Goal: Task Accomplishment & Management: Use online tool/utility

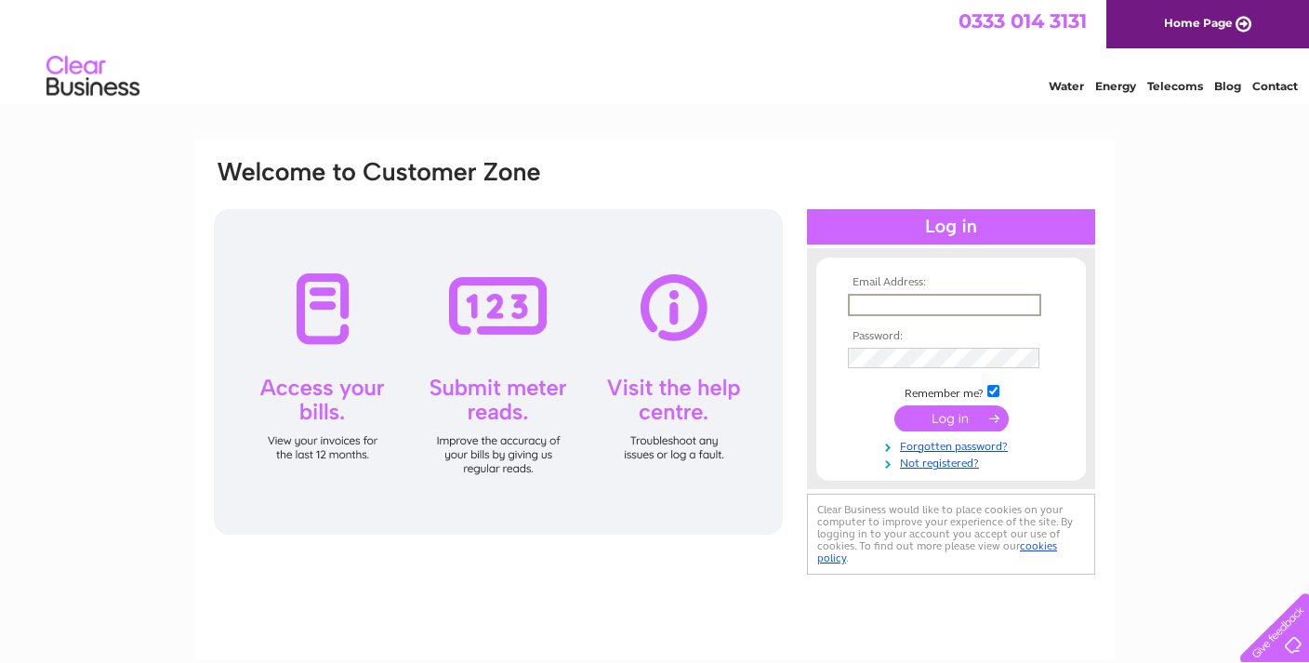
drag, startPoint x: 0, startPoint y: 0, endPoint x: 902, endPoint y: 294, distance: 948.4
click at [902, 294] on input "text" at bounding box center [944, 305] width 193 height 22
type input "bapostoffice@gmail.com"
click at [949, 419] on input "submit" at bounding box center [951, 416] width 114 height 26
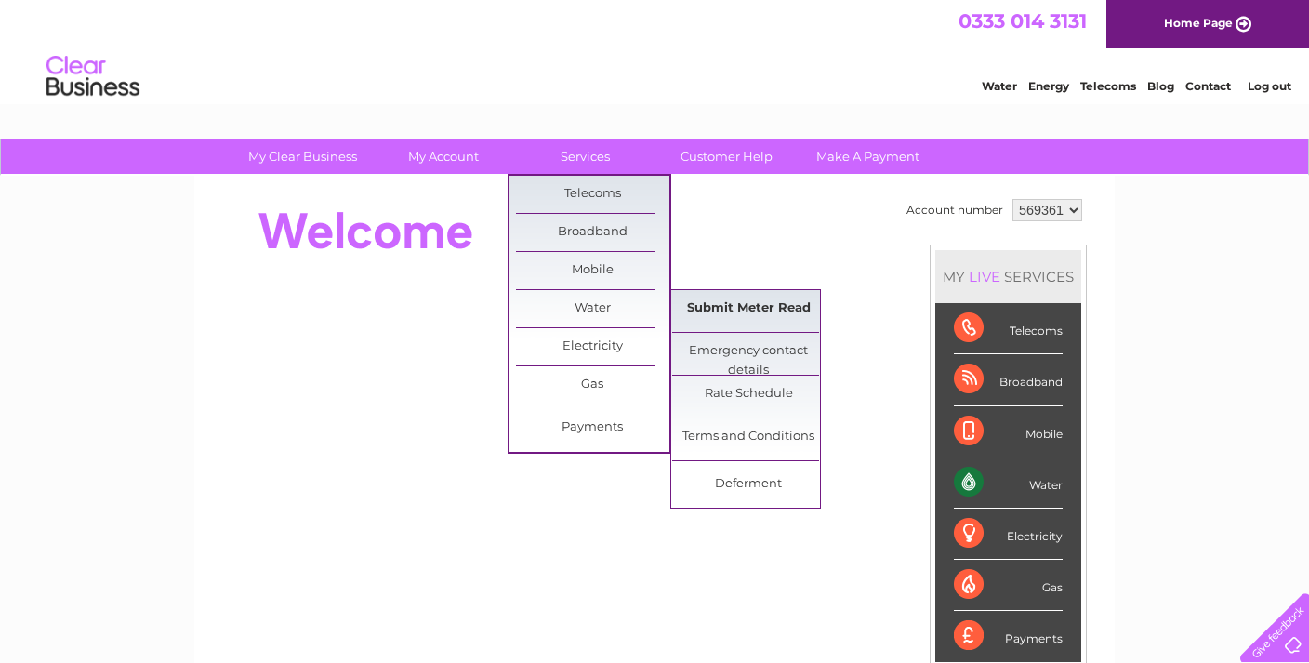
click at [728, 307] on link "Submit Meter Read" at bounding box center [748, 308] width 153 height 37
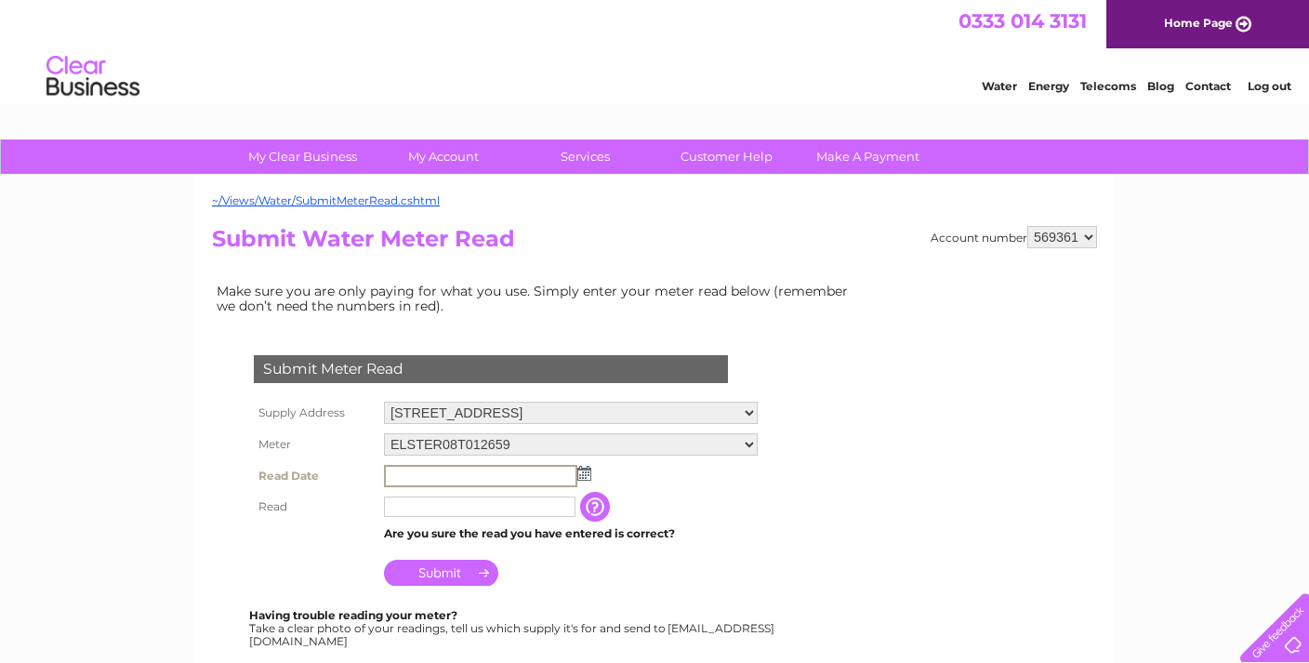
click at [509, 479] on input "text" at bounding box center [480, 476] width 193 height 22
click at [582, 477] on img at bounding box center [582, 472] width 14 height 15
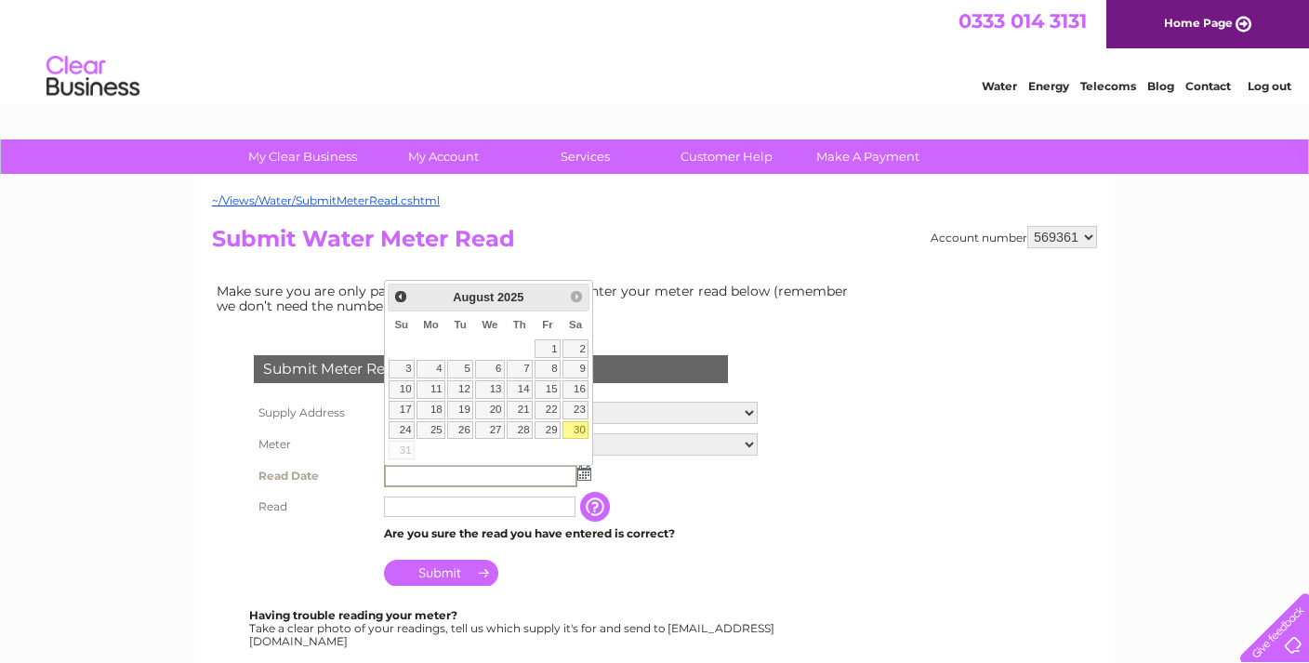
click at [580, 430] on link "30" at bounding box center [575, 430] width 26 height 19
type input "2025/08/30"
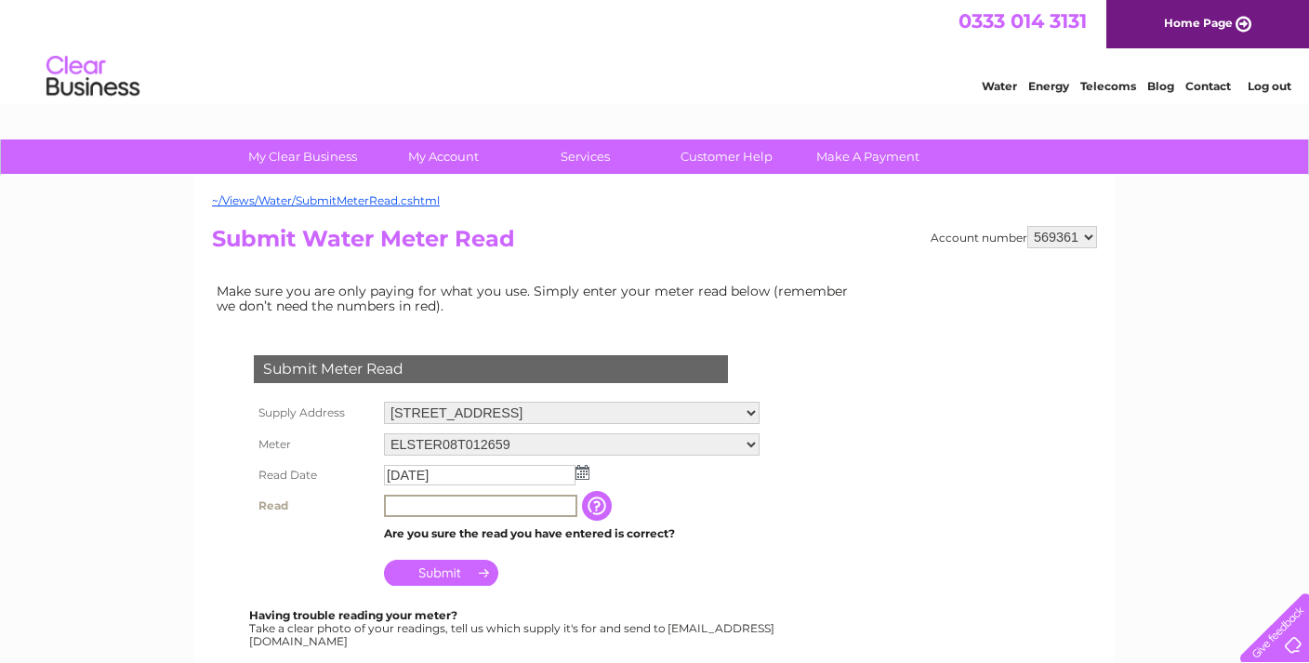
click at [439, 509] on input "text" at bounding box center [480, 506] width 193 height 22
type input "0341"
click at [433, 575] on input "Submit" at bounding box center [441, 571] width 114 height 26
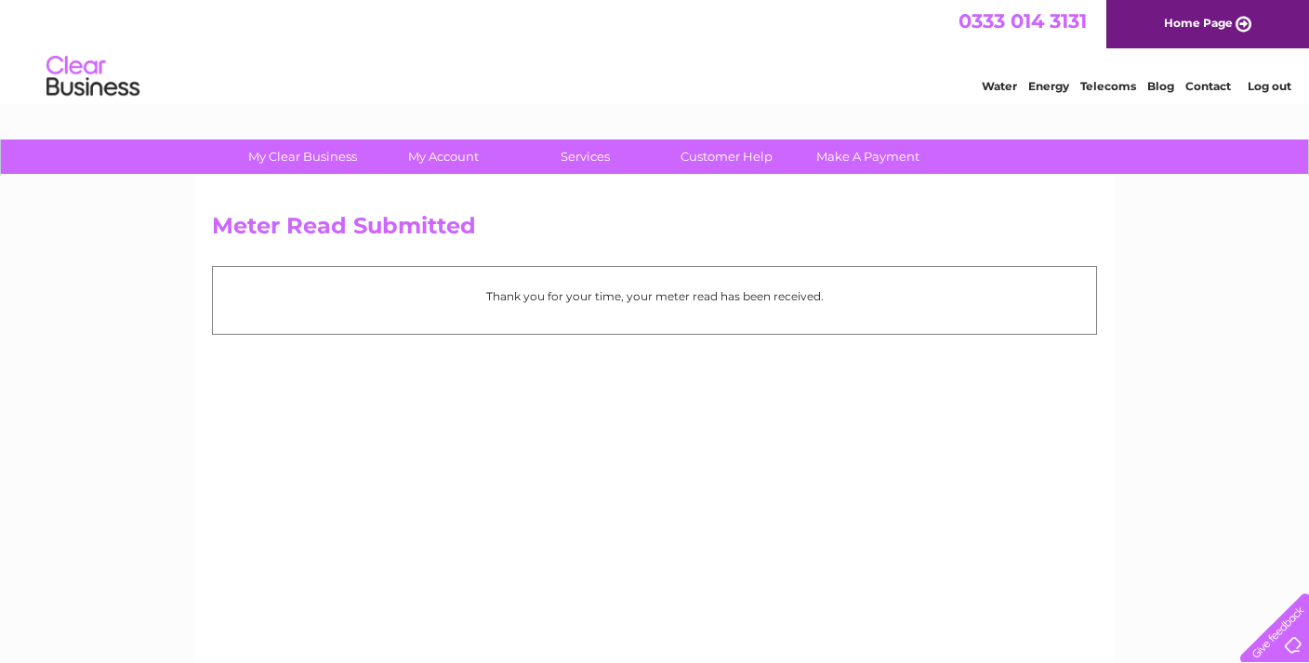
click at [1265, 86] on link "Log out" at bounding box center [1270, 86] width 44 height 14
